Goal: Task Accomplishment & Management: Use online tool/utility

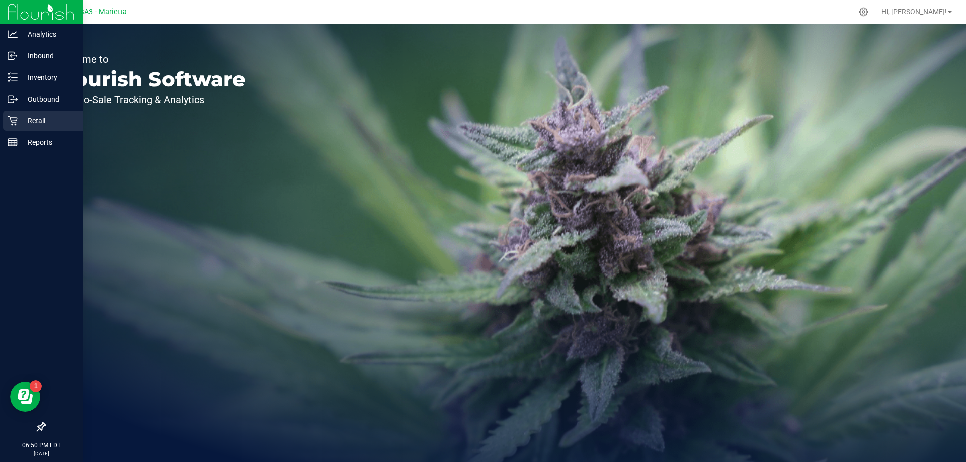
click at [28, 121] on p "Retail" at bounding box center [48, 121] width 60 height 12
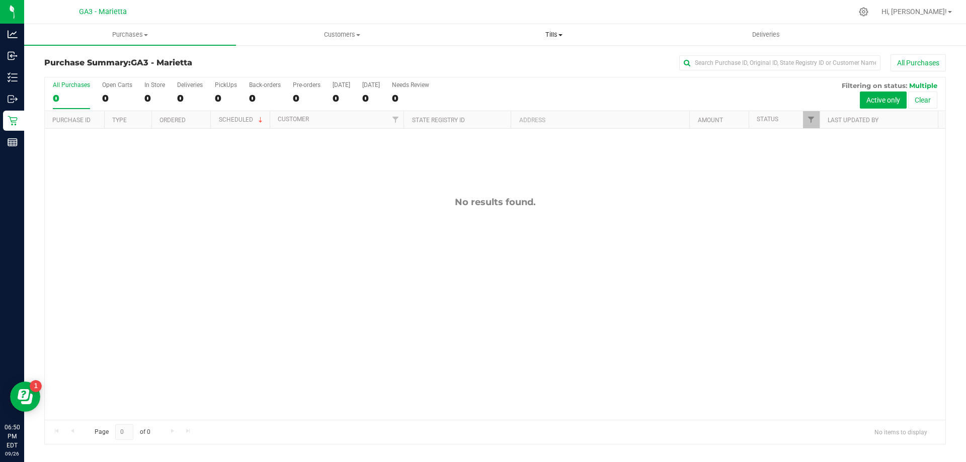
click at [549, 36] on span "Tills" at bounding box center [553, 34] width 211 height 9
click at [533, 57] on li "Manage tills" at bounding box center [554, 61] width 212 height 12
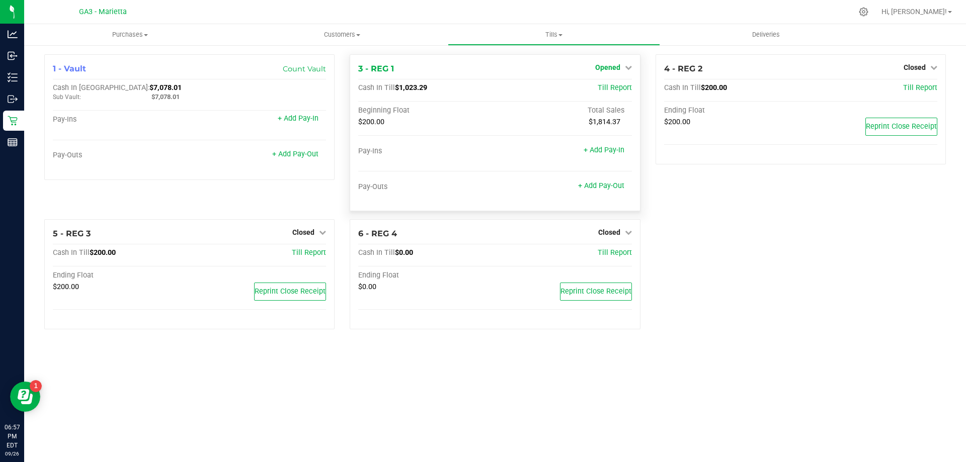
click at [623, 69] on link "Opened" at bounding box center [613, 67] width 37 height 8
click at [614, 89] on link "Close Till" at bounding box center [608, 89] width 27 height 8
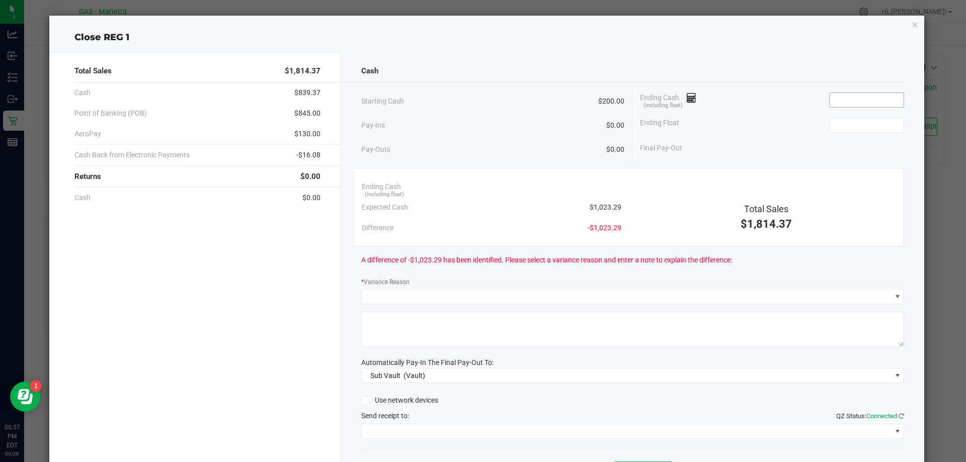
click at [864, 99] on input at bounding box center [867, 100] width 74 height 14
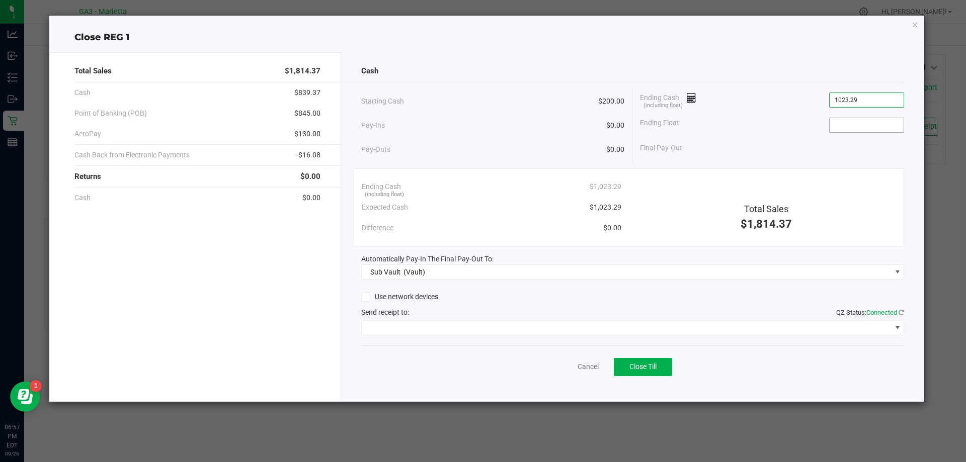
type input "$1,023.29"
click at [857, 120] on input at bounding box center [867, 125] width 74 height 14
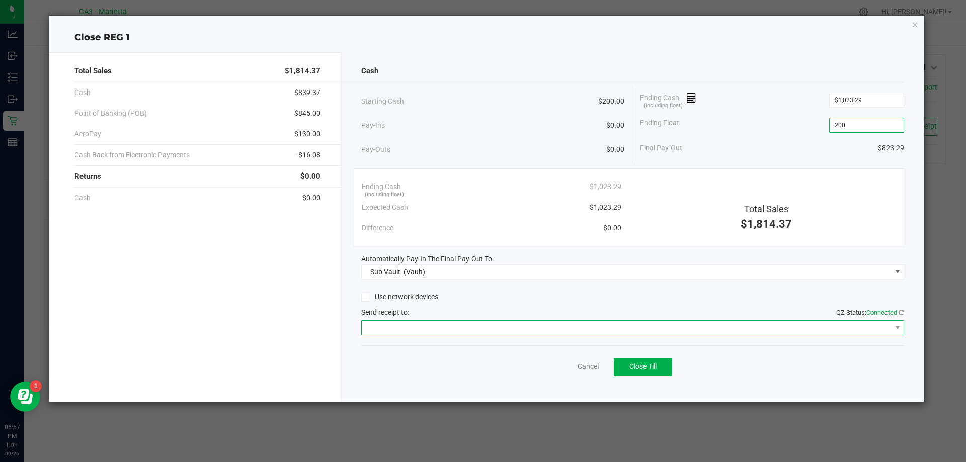
type input "$200.00"
click at [534, 324] on span at bounding box center [627, 328] width 530 height 14
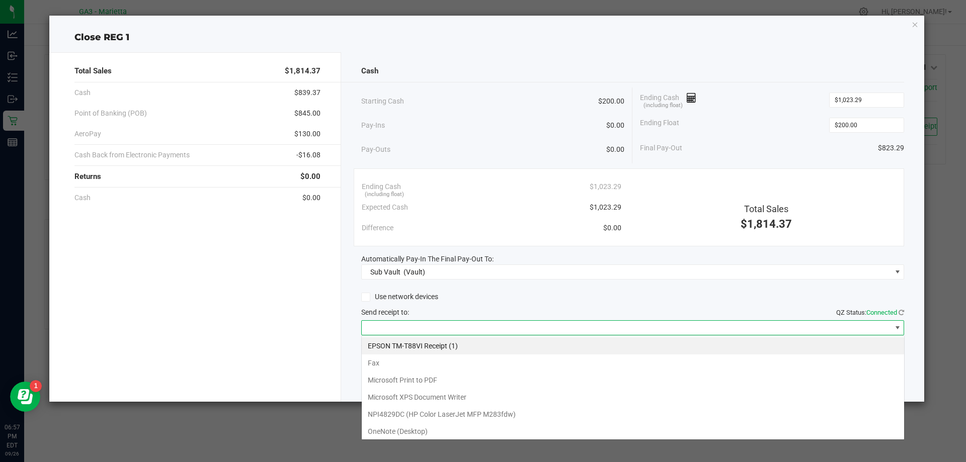
scroll to position [15, 543]
click at [511, 341] on \(1\) "EPSON TM-T88VI Receipt (1)" at bounding box center [633, 346] width 542 height 17
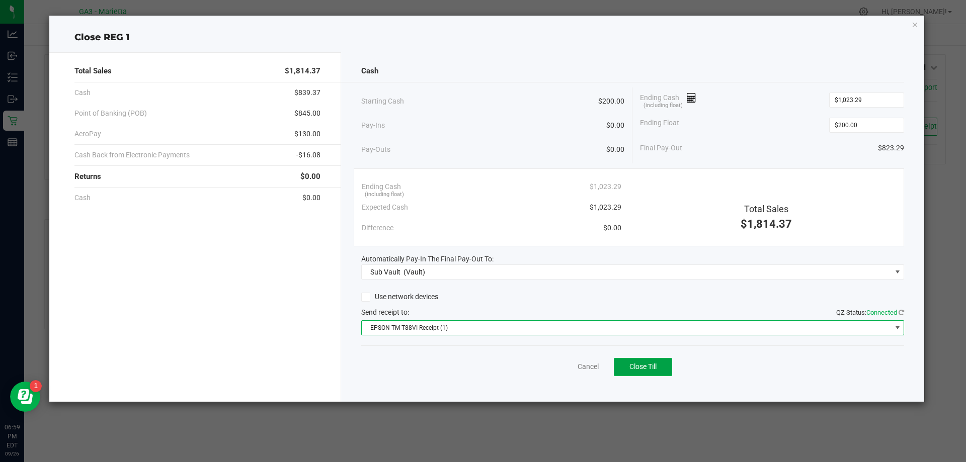
click at [643, 365] on span "Close Till" at bounding box center [642, 367] width 27 height 8
